Goal: Task Accomplishment & Management: Manage account settings

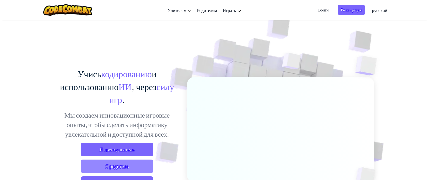
scroll to position [28, 0]
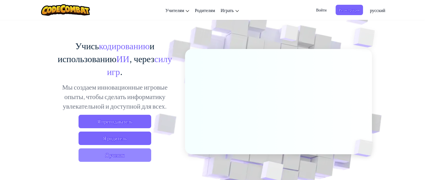
click at [118, 156] on span "Я ученик" at bounding box center [114, 154] width 73 height 13
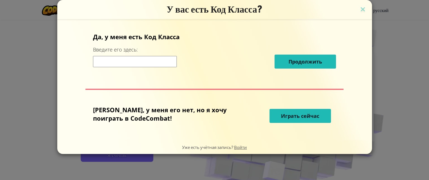
click at [148, 64] on input at bounding box center [135, 61] width 84 height 11
click at [359, 11] on img at bounding box center [362, 10] width 7 height 8
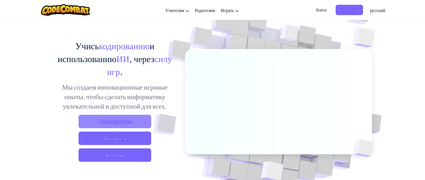
click at [118, 126] on span "Я преподаватель" at bounding box center [114, 120] width 73 height 13
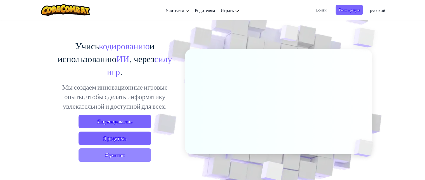
click at [123, 156] on span "Я ученик" at bounding box center [114, 154] width 73 height 13
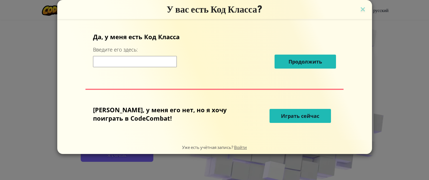
click at [177, 64] on input at bounding box center [135, 61] width 84 height 11
paste input "HeavyBoxDust"
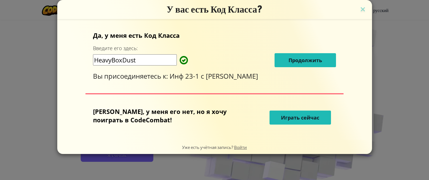
type input "HeavyBoxDust"
click at [288, 57] on span "Продолжить" at bounding box center [305, 60] width 34 height 7
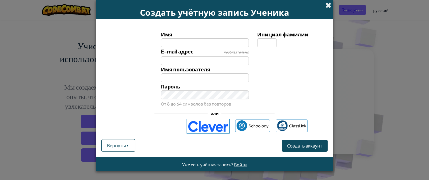
click at [329, 5] on span at bounding box center [328, 5] width 6 height 6
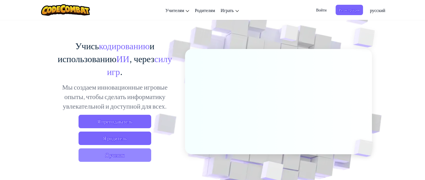
click at [119, 155] on span "Я ученик" at bounding box center [114, 154] width 73 height 13
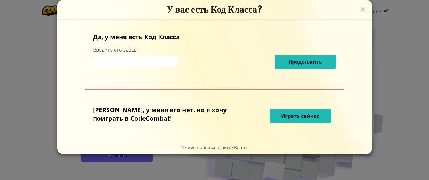
click at [310, 112] on button "Играть сейчас" at bounding box center [299, 116] width 61 height 14
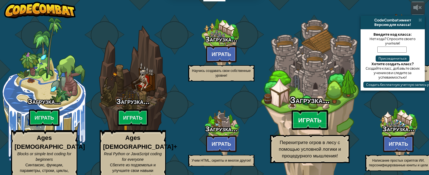
select select "ru"
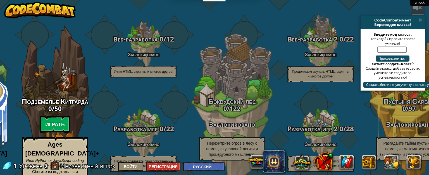
drag, startPoint x: 424, startPoint y: 19, endPoint x: 420, endPoint y: 23, distance: 6.5
click at [424, 20] on div "powered by CodeCombat имеет Версию для класса! Введите код класса: Нет кода? Сп…" at bounding box center [214, 87] width 429 height 175
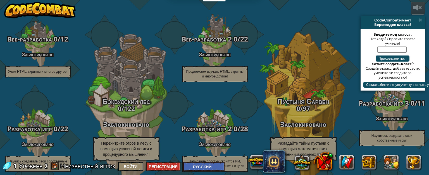
click at [420, 23] on div "Версию для класса!" at bounding box center [393, 24] width 60 height 4
click at [421, 21] on span at bounding box center [420, 20] width 4 height 4
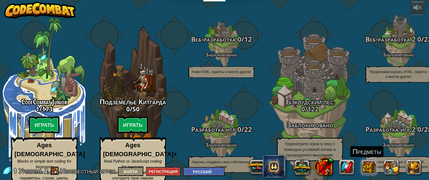
click at [372, 166] on div "Предметы" at bounding box center [335, 167] width 179 height 22
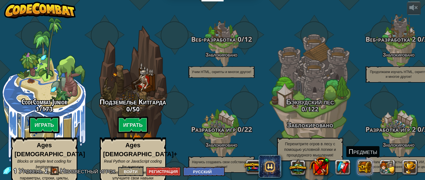
click at [369, 167] on button at bounding box center [364, 166] width 15 height 15
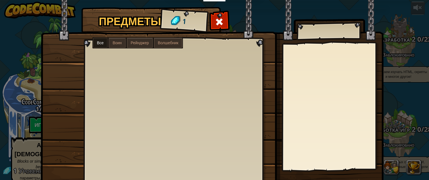
click at [109, 42] on label "Воин" at bounding box center [117, 43] width 17 height 10
click at [133, 42] on span "Рейнджер" at bounding box center [140, 42] width 18 height 4
click at [158, 43] on span "Волшебник" at bounding box center [168, 42] width 21 height 4
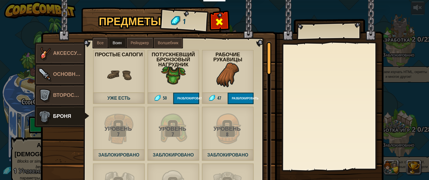
click at [216, 20] on span at bounding box center [219, 21] width 9 height 9
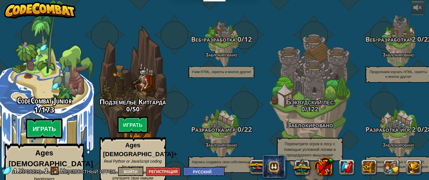
click at [38, 118] on btn "Играть" at bounding box center [44, 128] width 37 height 20
select select "ru"
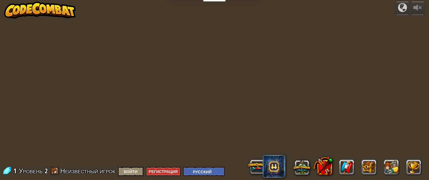
select select "ru"
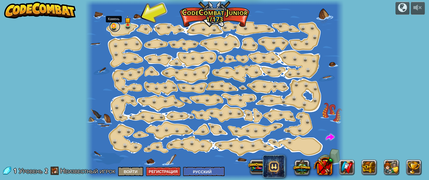
click at [114, 27] on link at bounding box center [114, 26] width 11 height 11
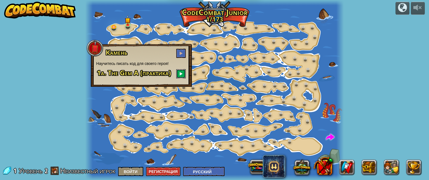
click at [181, 75] on span at bounding box center [181, 73] width 4 height 4
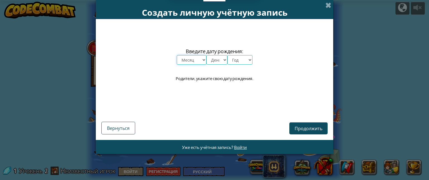
click at [203, 61] on select "Месяц январь февраль март апрель май июнь июль август сентябрь октябрь ноябрь д…" at bounding box center [192, 59] width 30 height 9
click at [329, 3] on span at bounding box center [328, 5] width 6 height 6
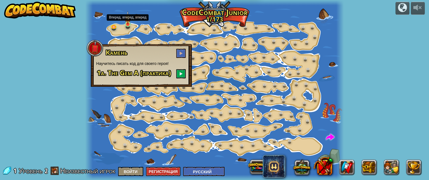
click at [125, 23] on img at bounding box center [128, 18] width 6 height 14
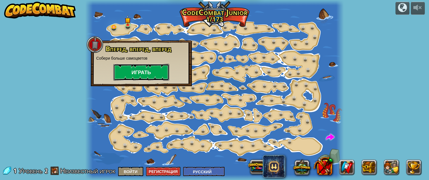
click at [135, 72] on button "Играть" at bounding box center [141, 72] width 56 height 17
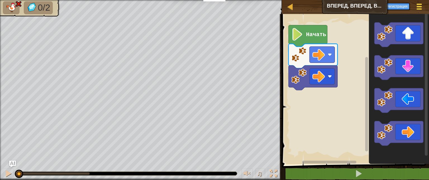
click at [417, 6] on div at bounding box center [419, 7] width 8 height 8
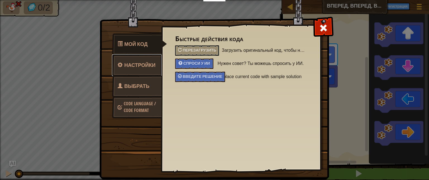
click at [141, 61] on link "Настройки" at bounding box center [137, 65] width 50 height 22
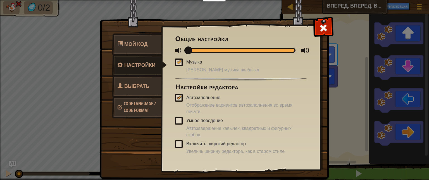
click at [177, 96] on div at bounding box center [179, 97] width 4 height 4
click at [0, 0] on input "Автозаполнение" at bounding box center [0, 0] width 0 height 0
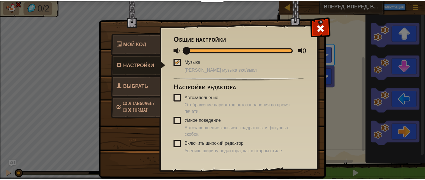
scroll to position [13, 0]
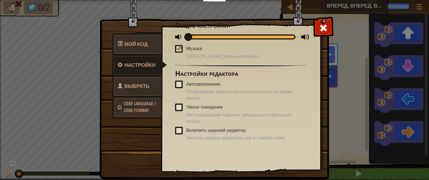
click at [141, 106] on link "Code Language / Code Format" at bounding box center [137, 106] width 50 height 21
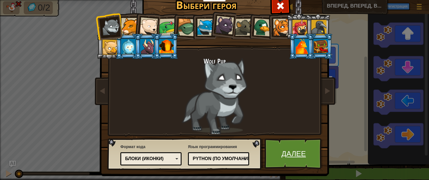
click at [307, 155] on link "Далее" at bounding box center [293, 153] width 58 height 31
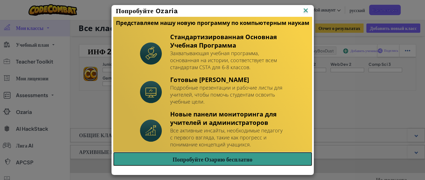
click at [219, 157] on link "Попробуйте Озарию бесплатно" at bounding box center [212, 159] width 199 height 14
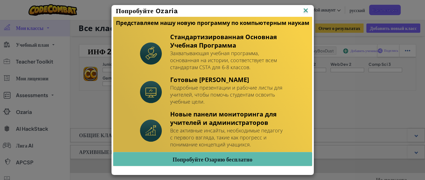
click at [308, 11] on img at bounding box center [305, 11] width 7 height 8
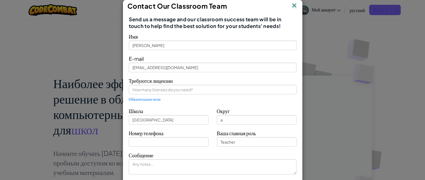
click at [291, 5] on img at bounding box center [293, 6] width 7 height 8
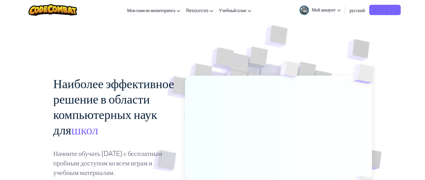
click at [332, 9] on span "Мой аккаунт" at bounding box center [325, 10] width 29 height 6
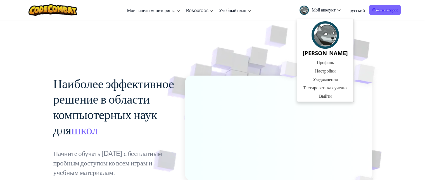
click at [324, 14] on link "Мой аккаунт" at bounding box center [319, 10] width 47 height 18
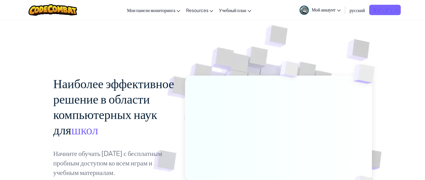
click at [323, 10] on span "Мой аккаунт" at bounding box center [325, 10] width 29 height 6
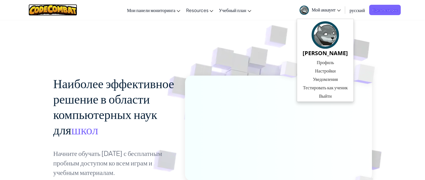
click at [39, 5] on img at bounding box center [52, 9] width 49 height 11
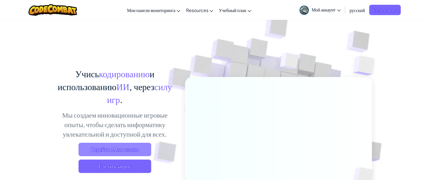
click at [150, 149] on span "Перейти в Мои классы" at bounding box center [114, 148] width 73 height 13
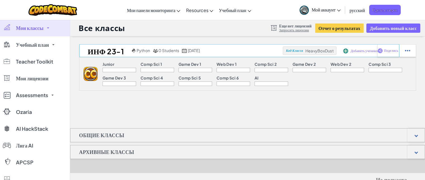
click at [355, 49] on span "Добавить учеников" at bounding box center [364, 50] width 28 height 3
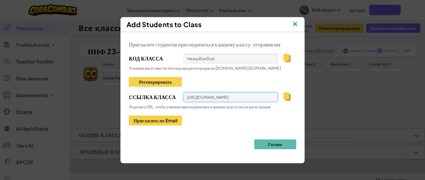
click at [235, 97] on input "https://codecombat.com/students?_cc=HeavyBoxDust" at bounding box center [230, 96] width 94 height 9
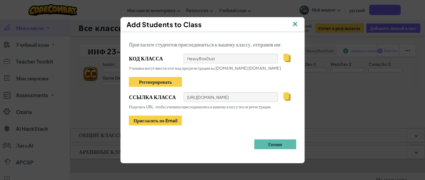
click at [287, 100] on div "https://codecombat.com/students?_cc=HeavyBoxDust" at bounding box center [239, 96] width 112 height 9
click at [290, 95] on img at bounding box center [286, 96] width 7 height 8
click at [262, 153] on div "Пригласите студентов присоединиться к вашему классу, отправив им: Код Класса He…" at bounding box center [212, 95] width 184 height 126
click at [268, 146] on button "Готово" at bounding box center [275, 144] width 42 height 10
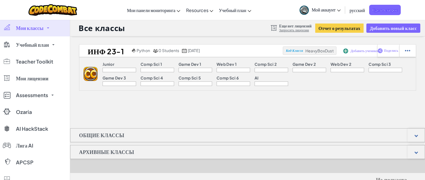
click at [152, 96] on div "Инф 23-1 Python 0 Students сентябрь 4-го, 2025 Код Класса HeavyBoxDust Добавить…" at bounding box center [247, 72] width 355 height 56
